Goal: Information Seeking & Learning: Learn about a topic

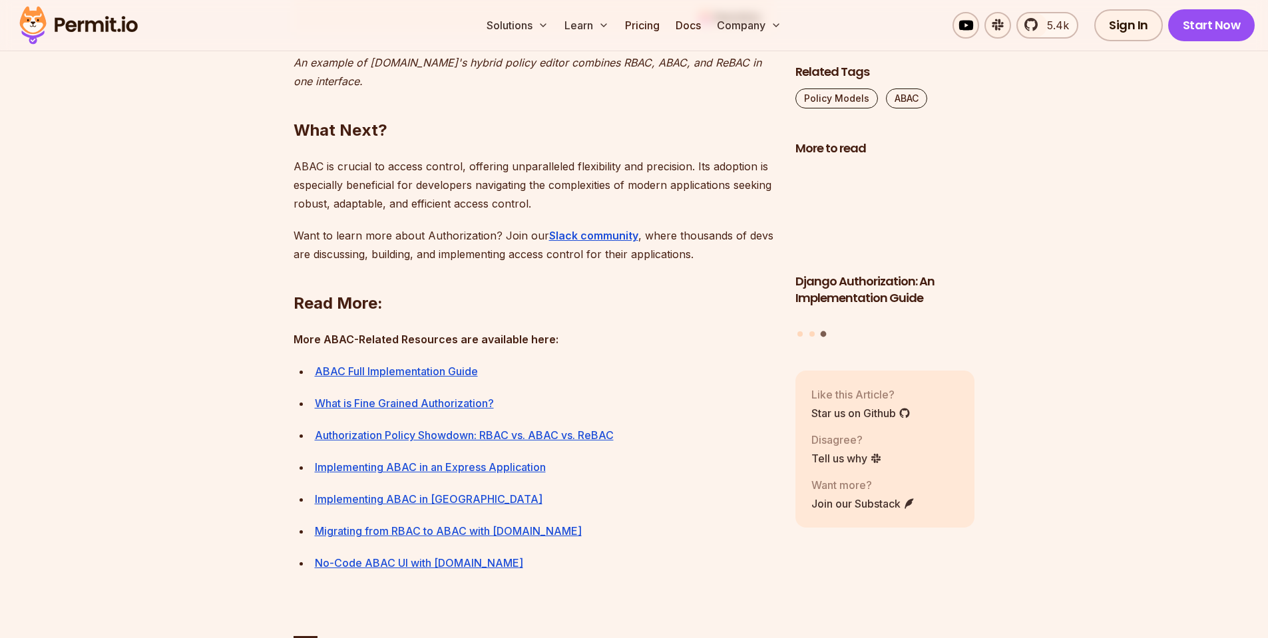
scroll to position [5752, 0]
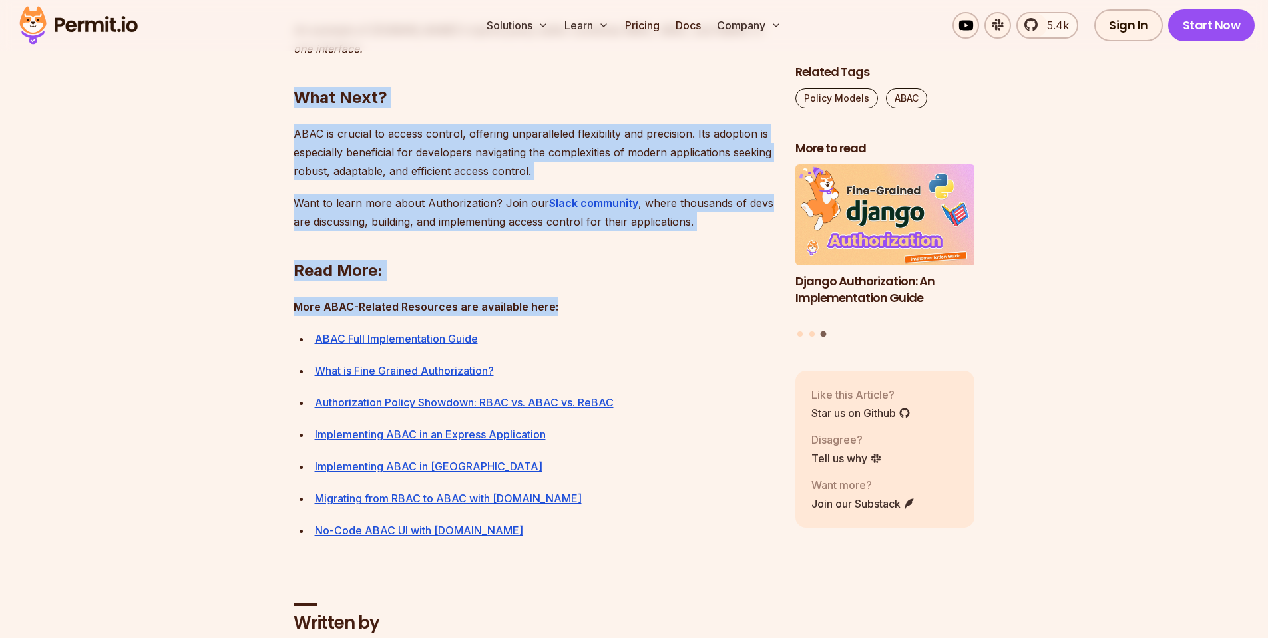
drag, startPoint x: 563, startPoint y: 459, endPoint x: 288, endPoint y: 262, distance: 338.2
drag, startPoint x: 290, startPoint y: 261, endPoint x: 578, endPoint y: 467, distance: 354.0
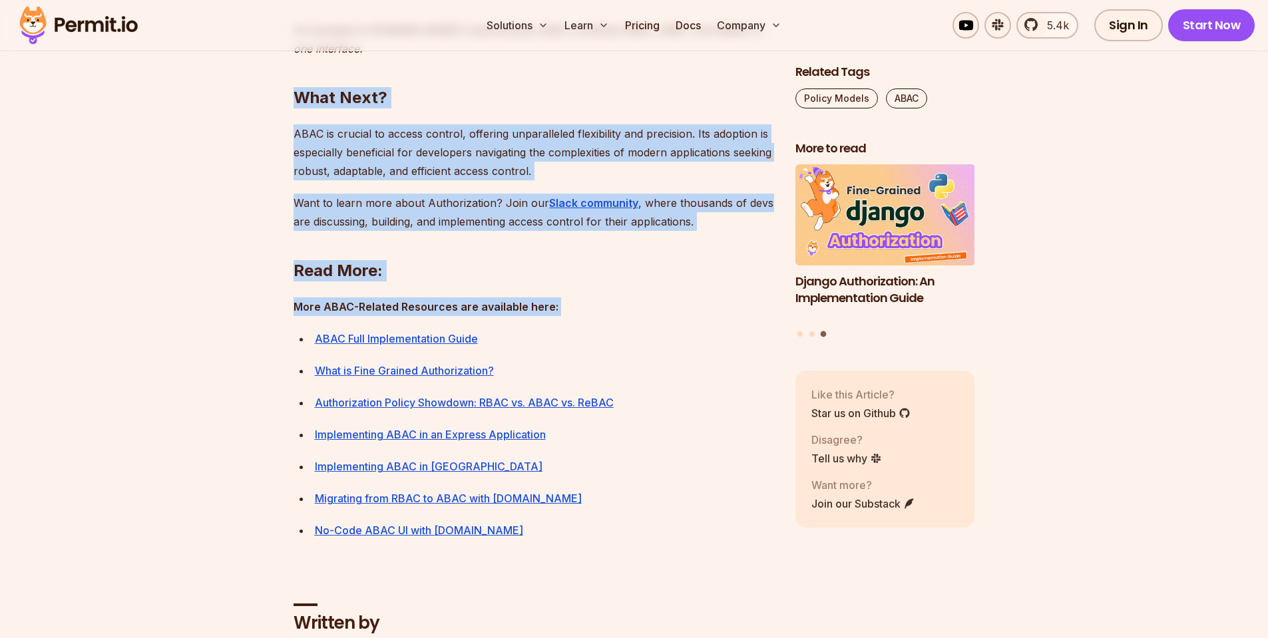
click at [578, 316] on p "More ABAC-Related Resources are available here:" at bounding box center [534, 307] width 481 height 19
drag, startPoint x: 578, startPoint y: 471, endPoint x: 295, endPoint y: 254, distance: 356.2
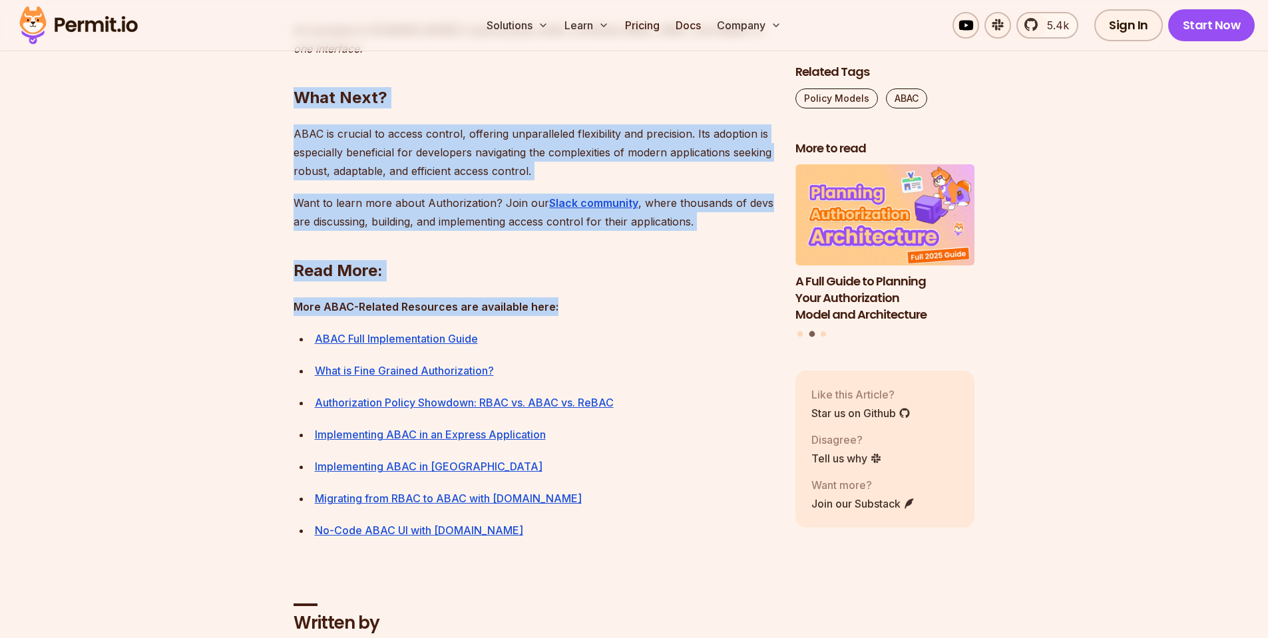
click at [312, 109] on h2 "What Next?" at bounding box center [534, 71] width 481 height 75
drag, startPoint x: 296, startPoint y: 252, endPoint x: 414, endPoint y: 431, distance: 214.7
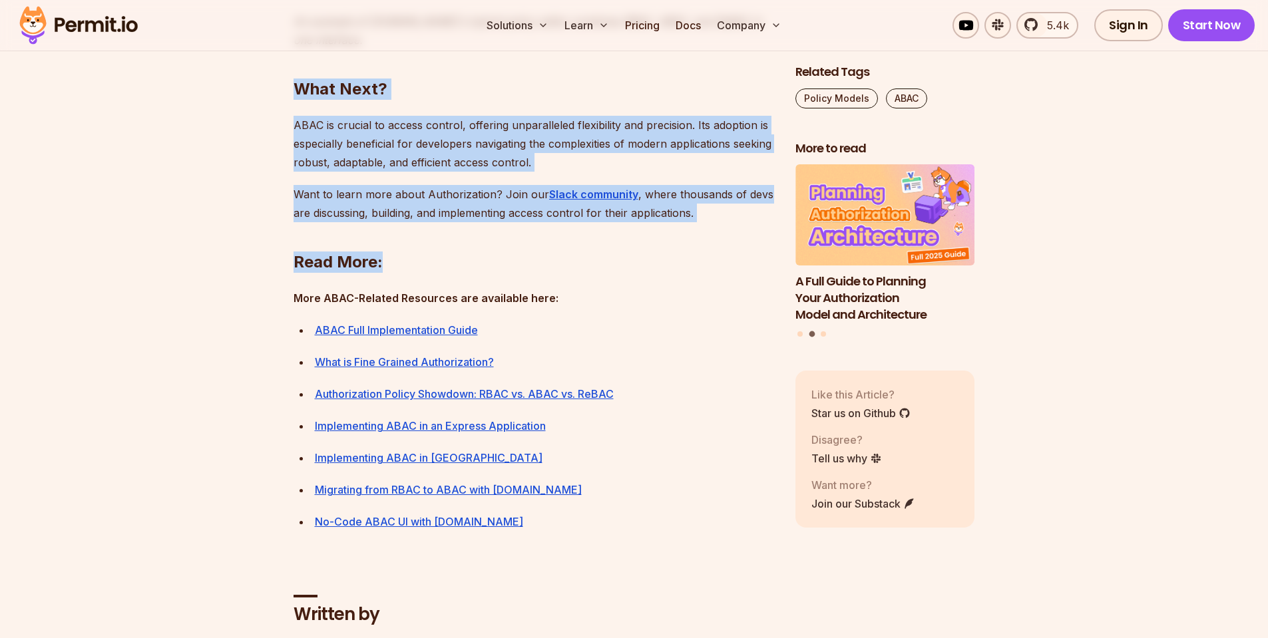
scroll to position [6111, 0]
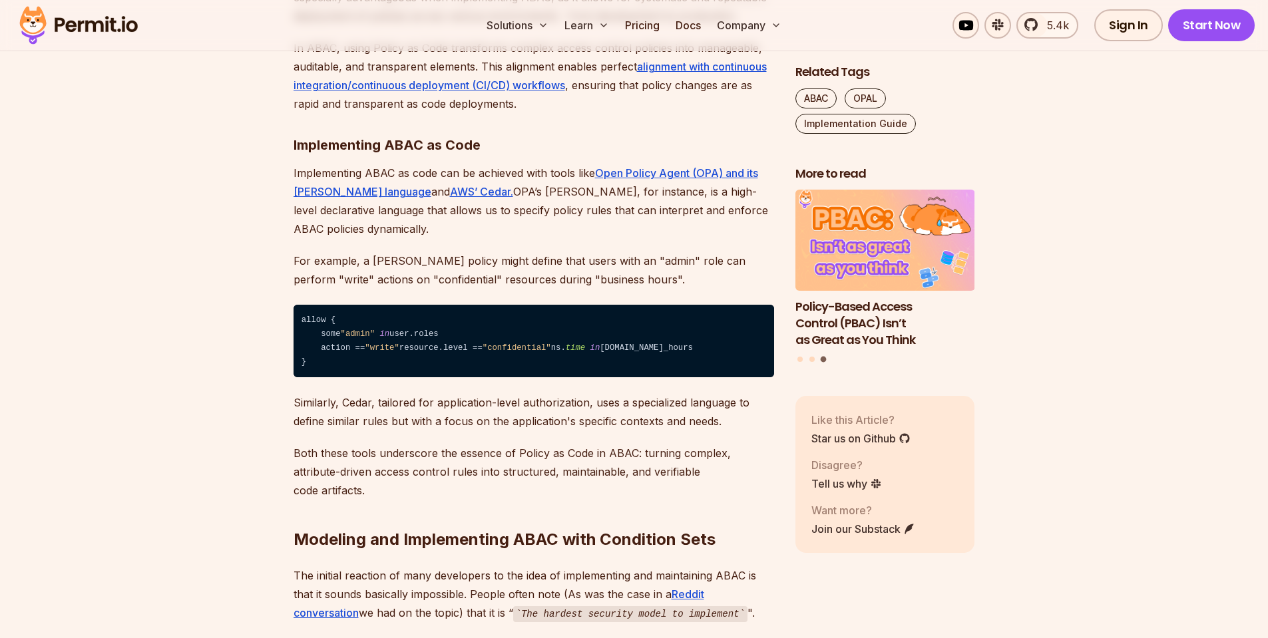
scroll to position [2396, 0]
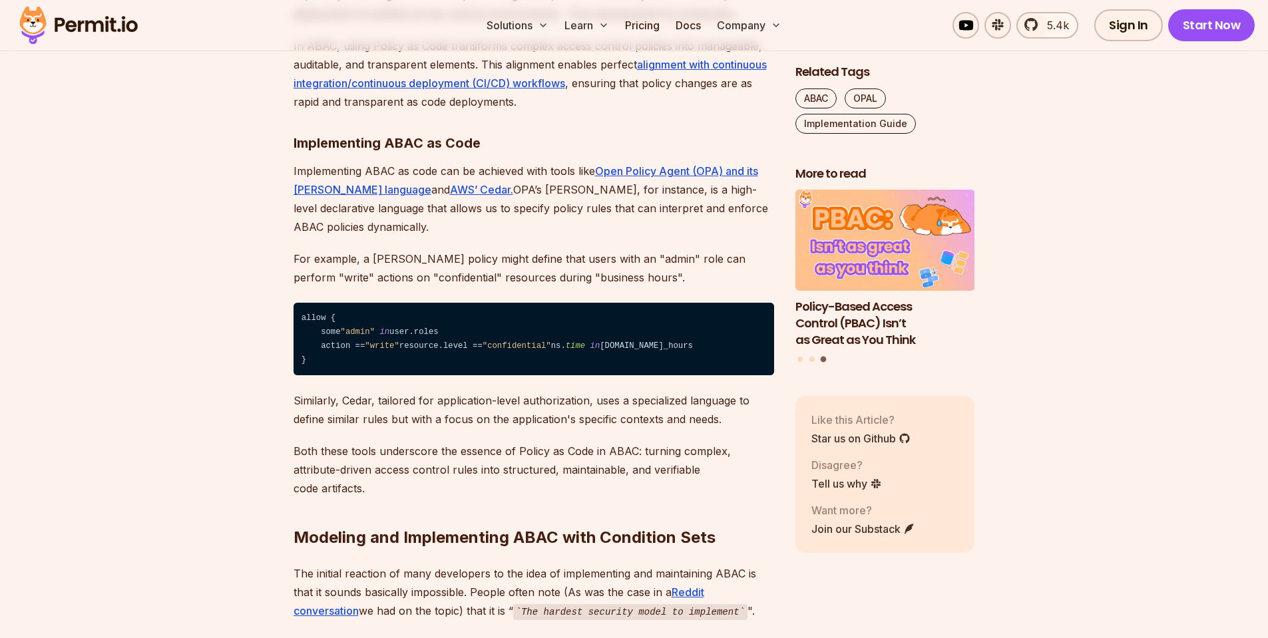
drag, startPoint x: 298, startPoint y: 145, endPoint x: 475, endPoint y: 159, distance: 177.6
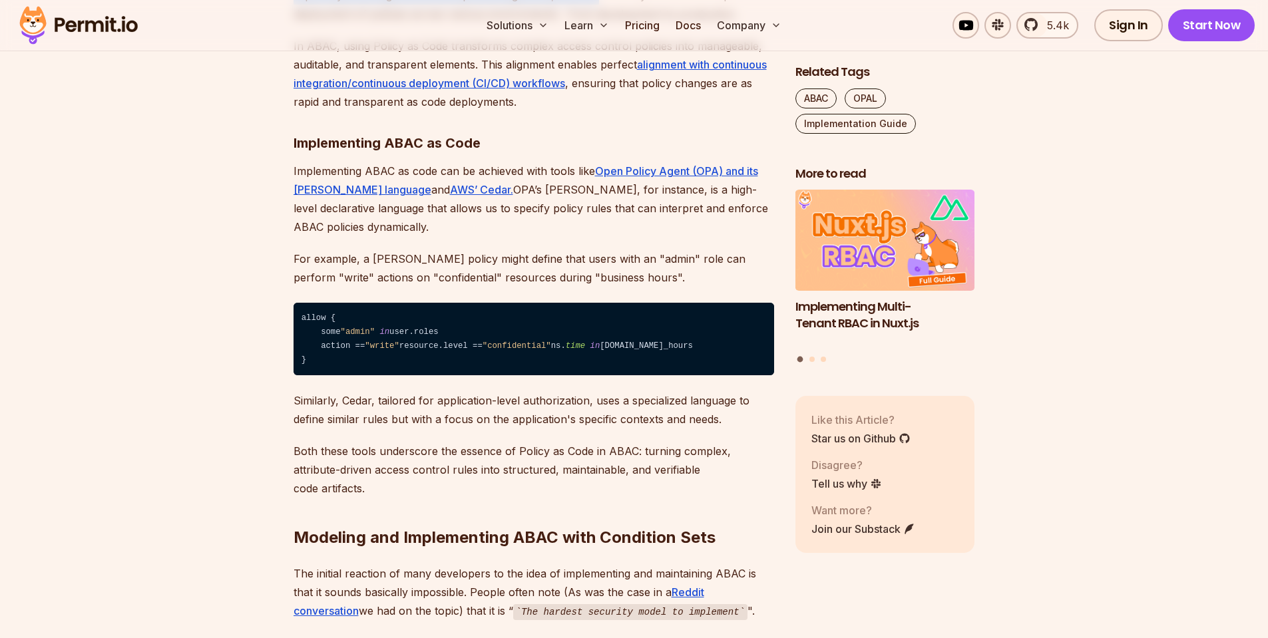
drag, startPoint x: 546, startPoint y: 147, endPoint x: 598, endPoint y: 212, distance: 83.8
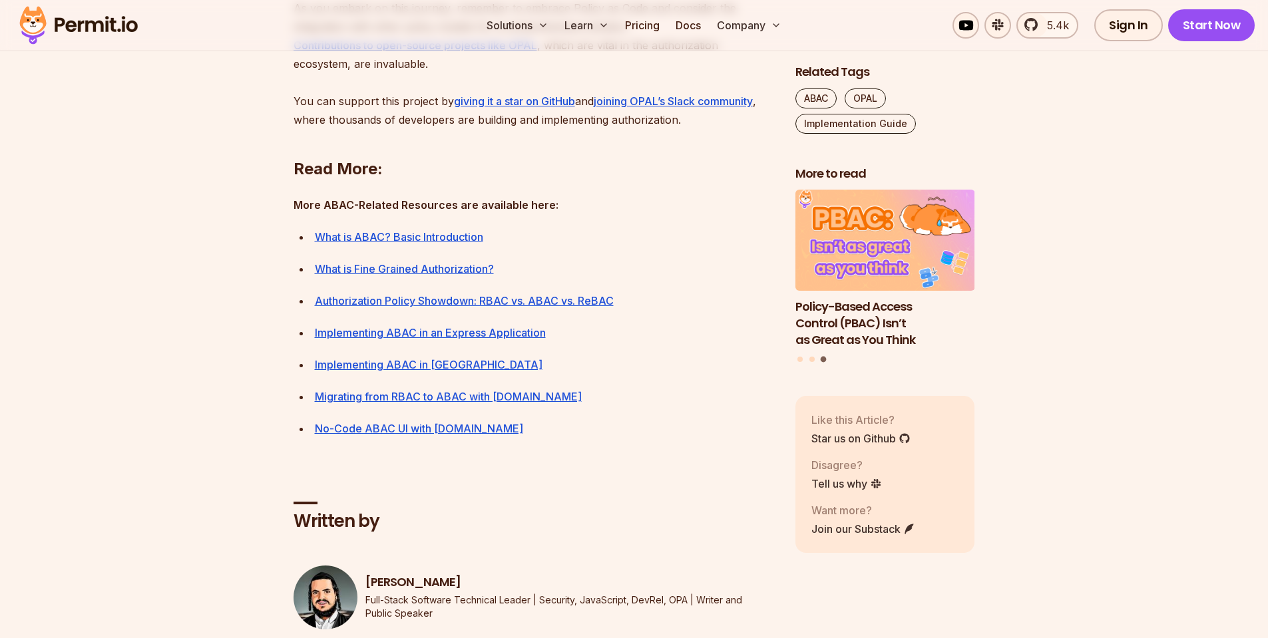
scroll to position [6590, 0]
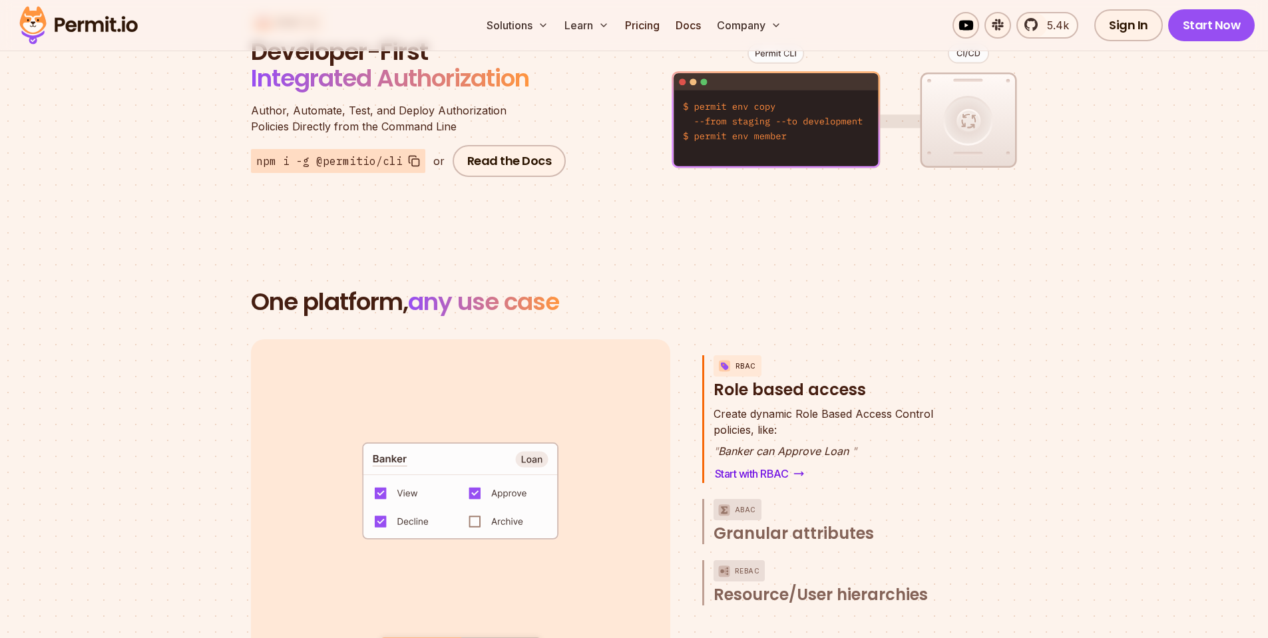
scroll to position [1917, 0]
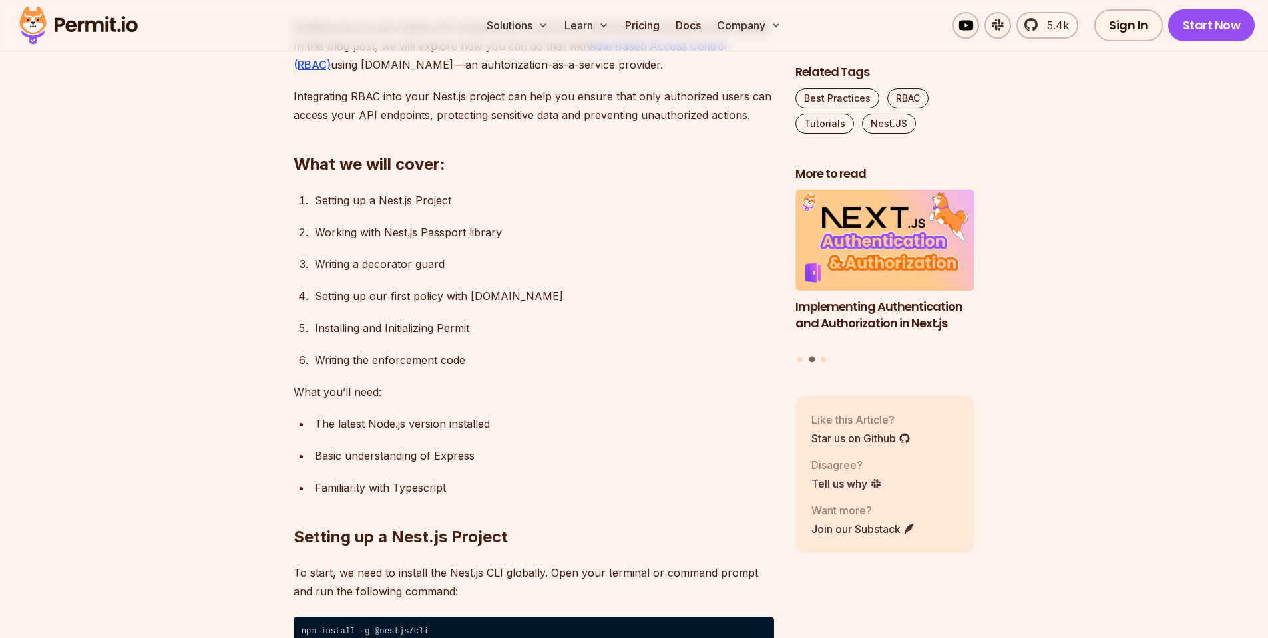
scroll to position [839, 0]
drag, startPoint x: 471, startPoint y: 188, endPoint x: 483, endPoint y: 244, distance: 58.0
click at [489, 306] on ol "Setting up a Nest.js Project Working with Nest.js Passport library Writing a de…" at bounding box center [534, 279] width 481 height 178
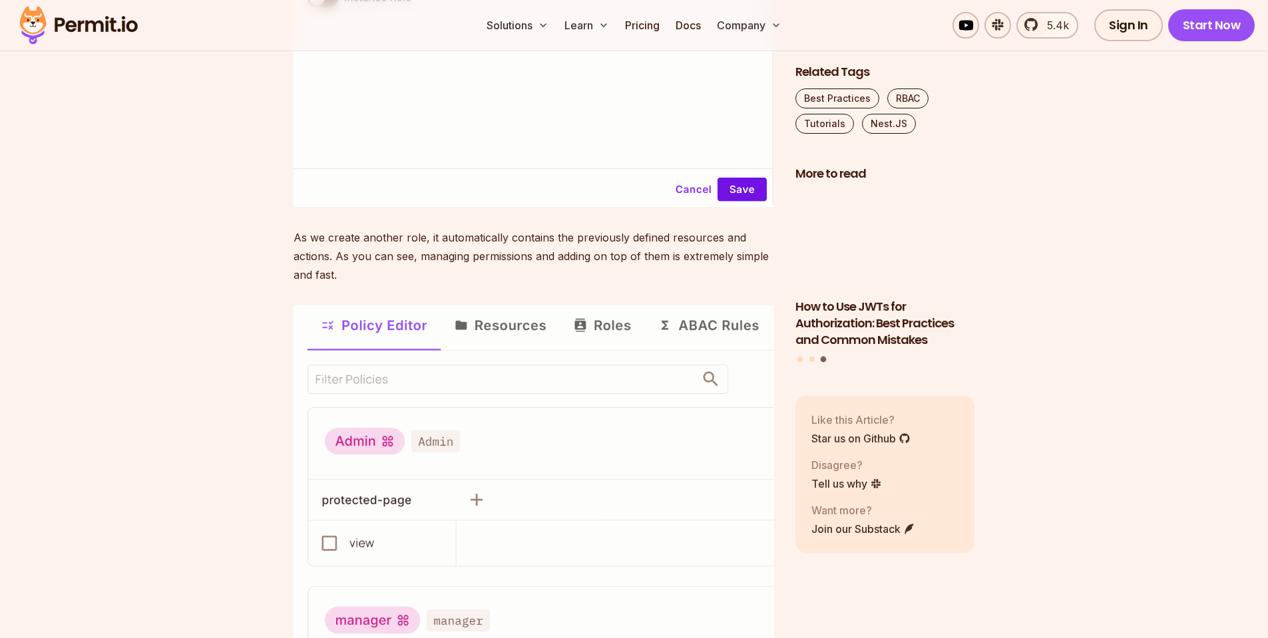
scroll to position [8268, 0]
